Goal: Navigation & Orientation: Find specific page/section

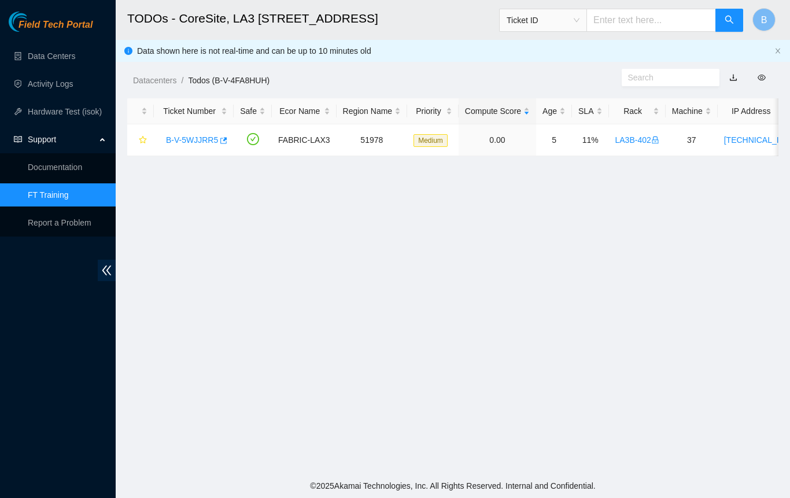
scroll to position [264, 0]
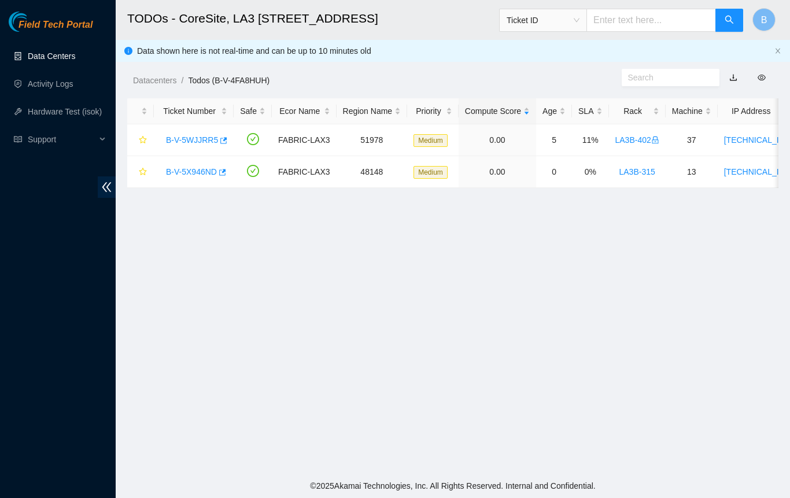
click at [60, 54] on link "Data Centers" at bounding box center [51, 55] width 47 height 9
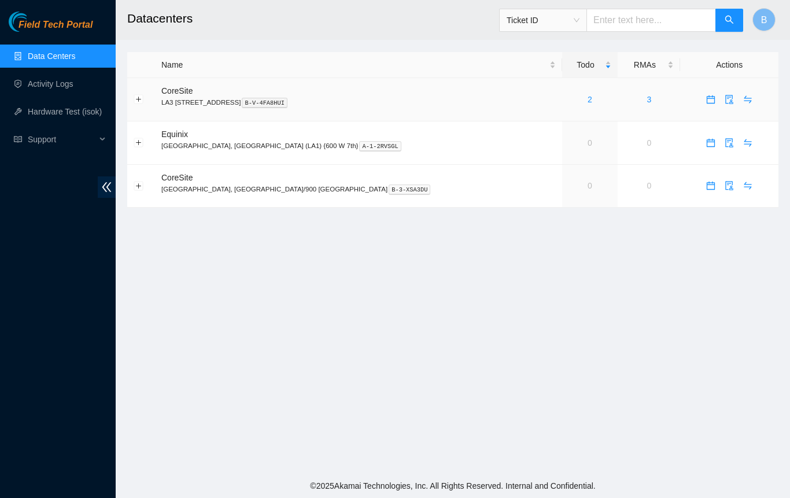
click at [588, 97] on link "2" at bounding box center [590, 99] width 5 height 9
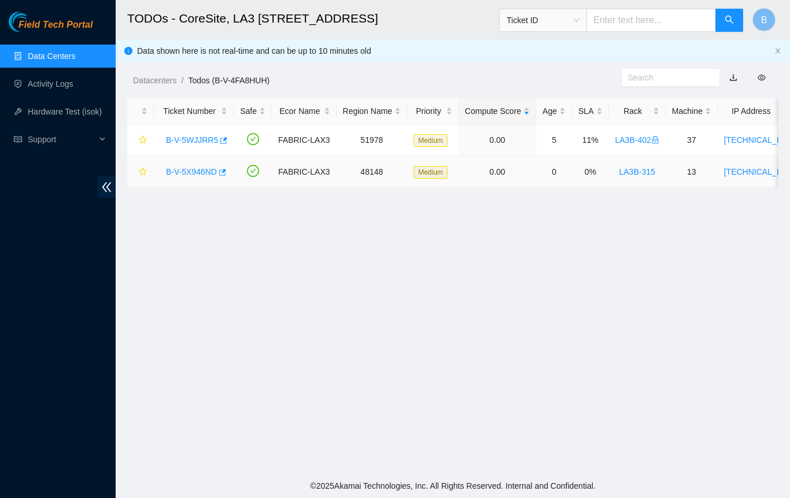
click at [208, 171] on link "B-V-5X946ND" at bounding box center [191, 171] width 51 height 9
